Goal: Task Accomplishment & Management: Use online tool/utility

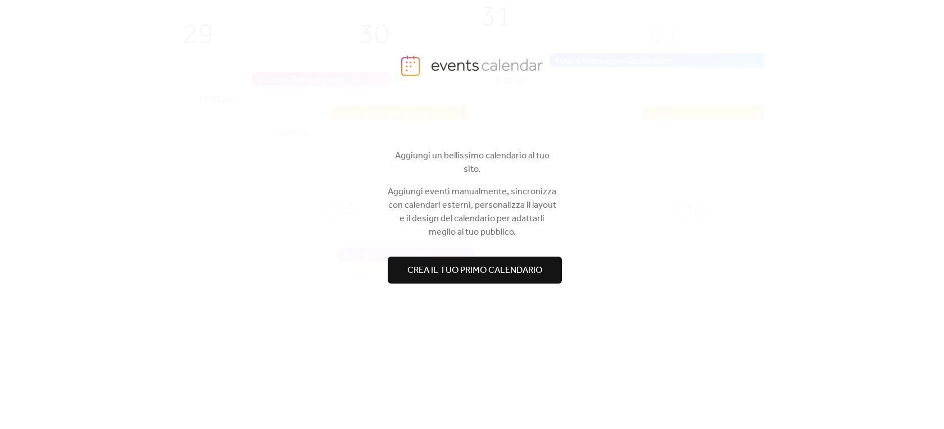
click at [507, 267] on span "Crea il tuo primo calendario" at bounding box center [474, 270] width 135 height 13
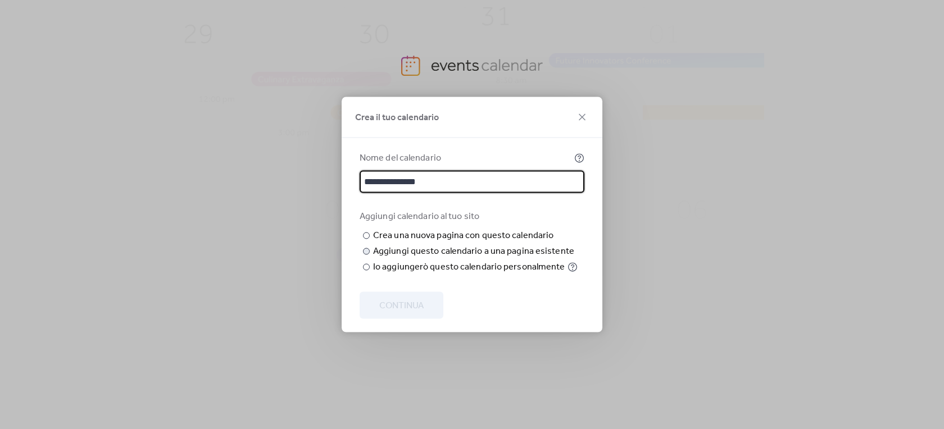
type input "**********"
click at [515, 259] on div "Aggiungi questo calendario a una pagina esistente" at bounding box center [473, 251] width 201 height 13
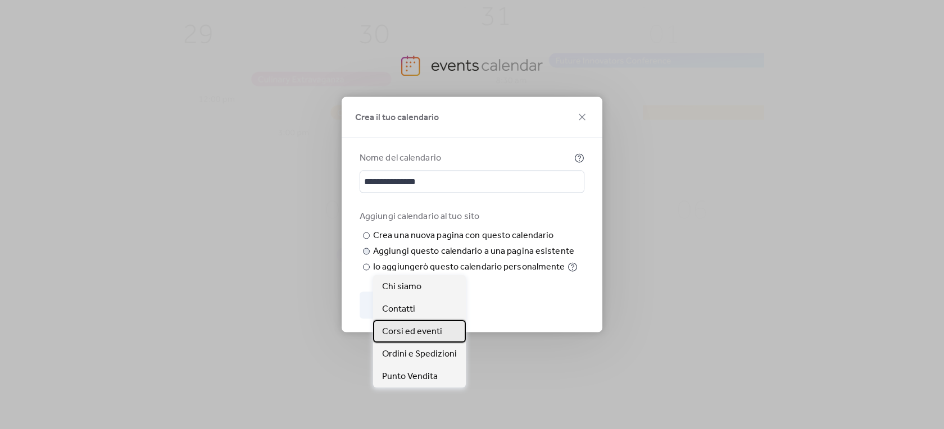
click at [433, 337] on span "Corsi ed eventi" at bounding box center [412, 331] width 60 height 13
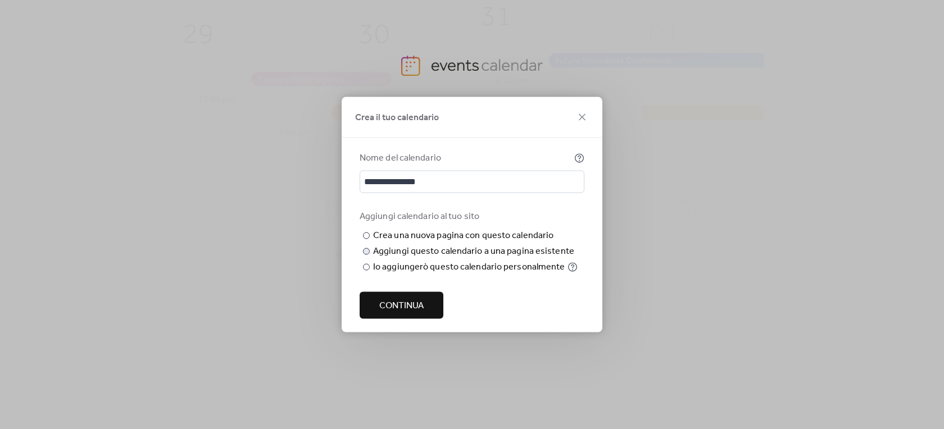
click at [430, 319] on button "Continua" at bounding box center [402, 305] width 84 height 27
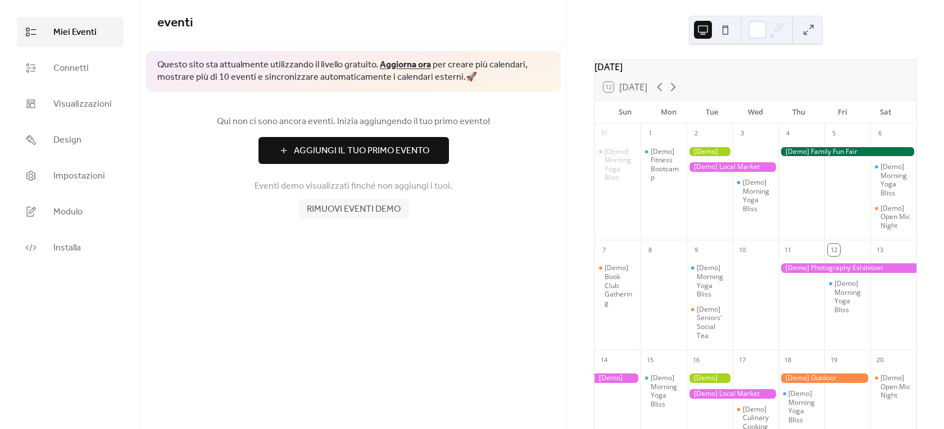
click at [384, 155] on span "Aggiungi Il Tuo Primo Evento" at bounding box center [361, 150] width 135 height 13
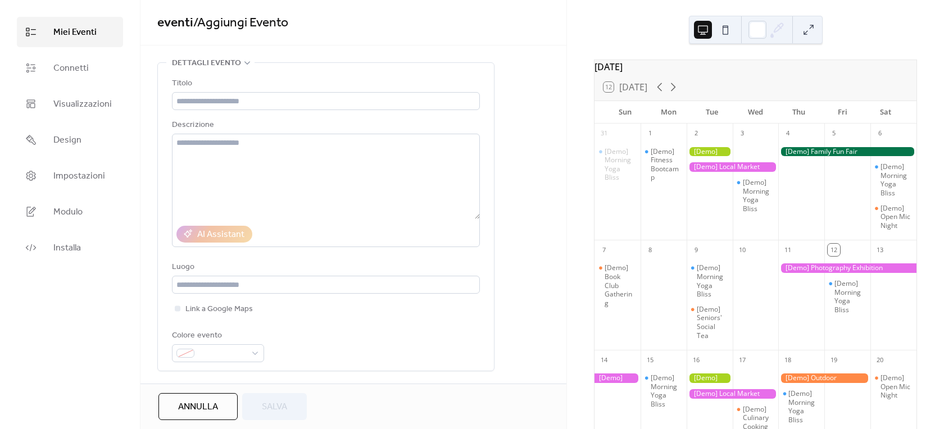
click at [516, 292] on div "**********" at bounding box center [353, 424] width 426 height 724
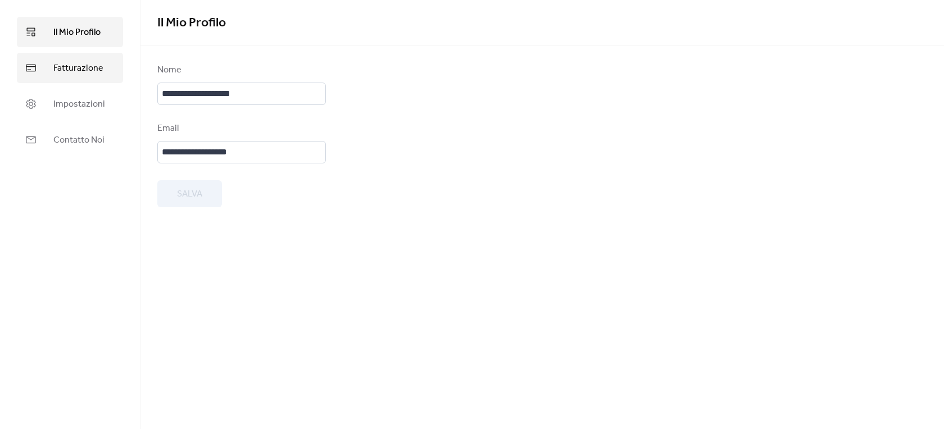
click at [101, 73] on span "Fatturazione" at bounding box center [78, 68] width 50 height 13
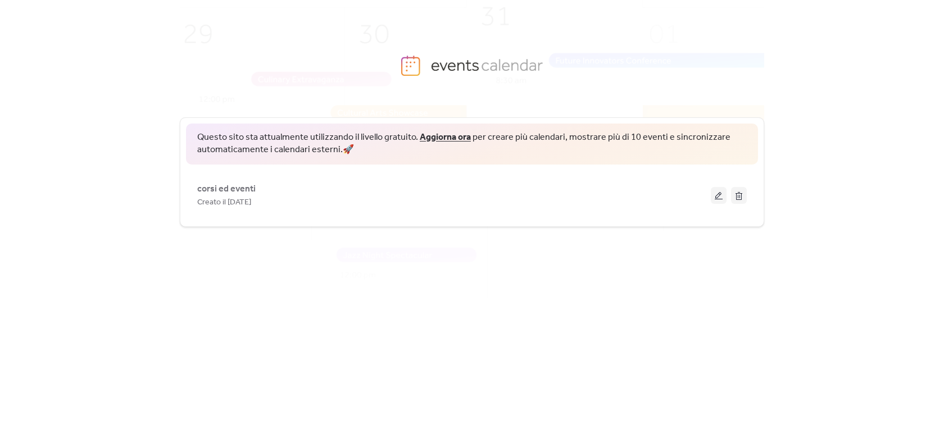
click at [810, 145] on div "Questo sito sta attualmente utilizzando il livello gratuito. Aggiorna ora per c…" at bounding box center [472, 272] width 944 height 314
click at [928, 165] on div "Questo sito sta attualmente utilizzando il livello gratuito. Aggiorna ora per c…" at bounding box center [472, 272] width 944 height 314
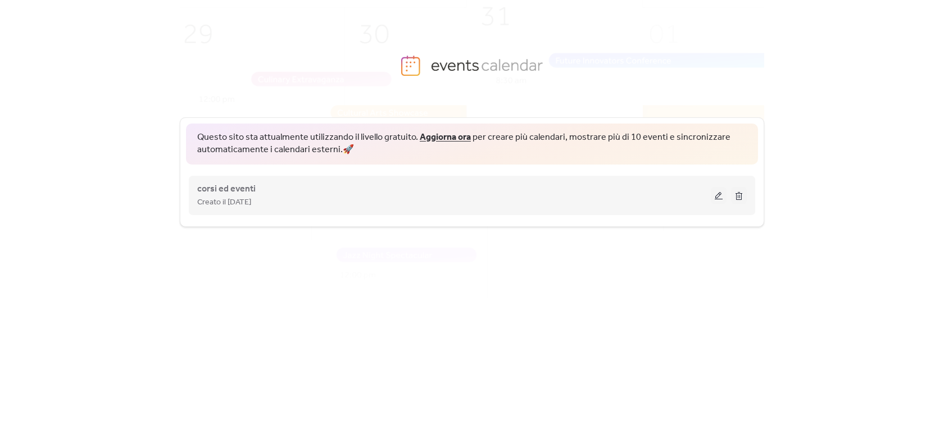
click at [716, 195] on button at bounding box center [719, 195] width 16 height 17
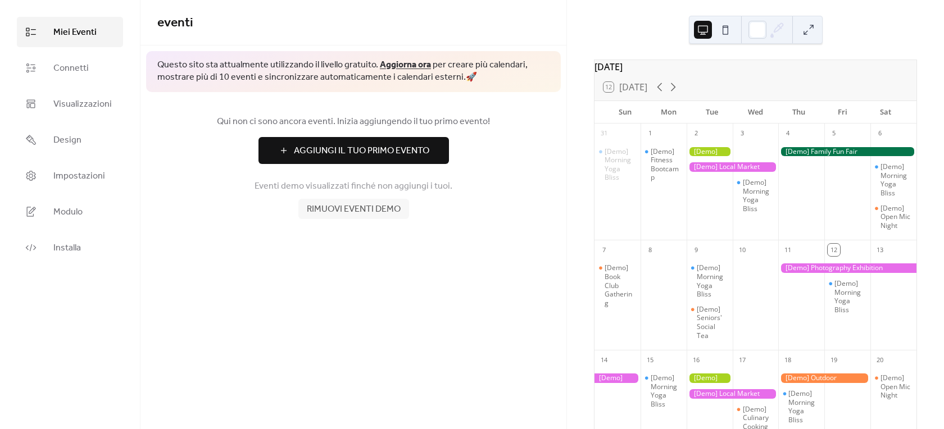
click at [138, 334] on div "Miei Eventi Connetti Visualizzazioni Design Impostazioni Modulo Installa" at bounding box center [70, 214] width 140 height 429
